Goal: Information Seeking & Learning: Learn about a topic

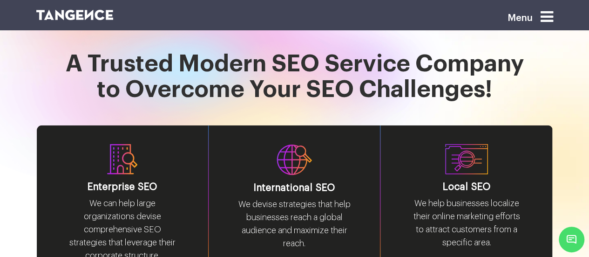
scroll to position [1071, 0]
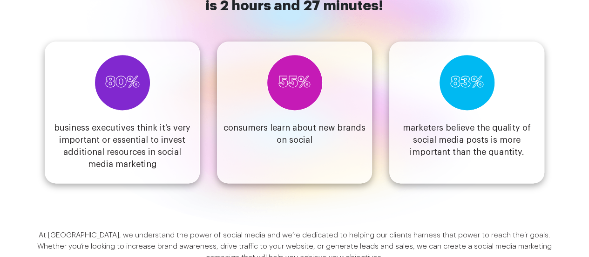
scroll to position [409, 0]
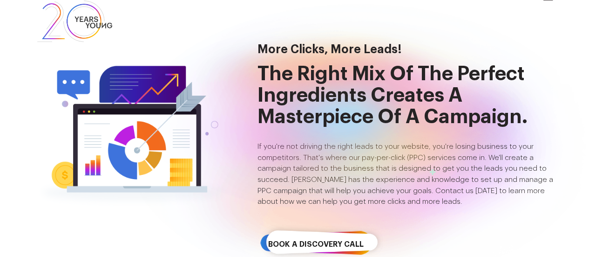
scroll to position [47, 0]
